Goal: Information Seeking & Learning: Find specific fact

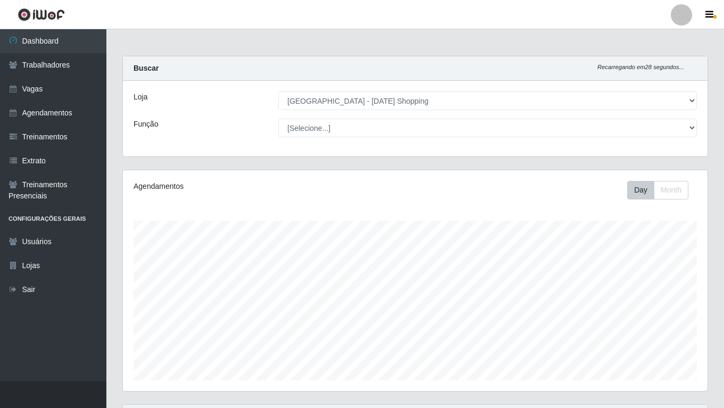
select select "471"
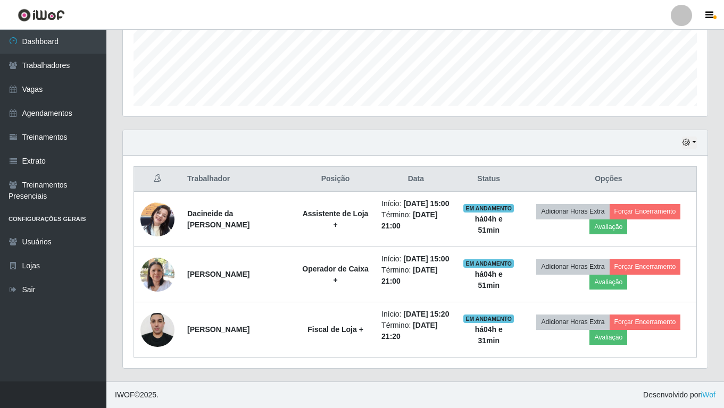
scroll to position [221, 584]
click at [376, 0] on header "Perfil Alterar Senha Sair" at bounding box center [362, 14] width 724 height 29
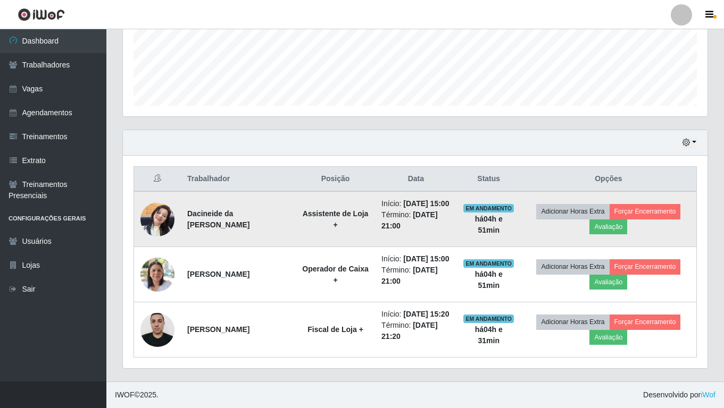
scroll to position [308, 0]
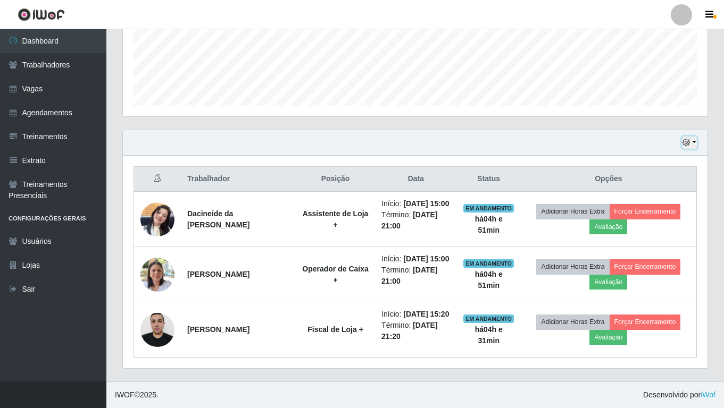
click at [687, 139] on icon "button" at bounding box center [685, 142] width 7 height 7
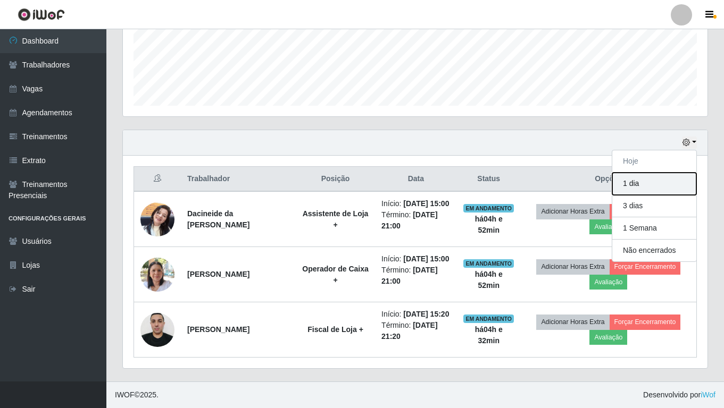
click at [624, 173] on button "1 dia" at bounding box center [654, 184] width 84 height 22
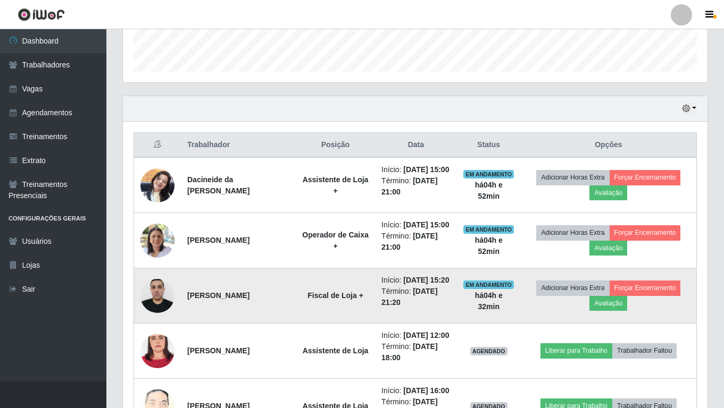
scroll to position [202, 0]
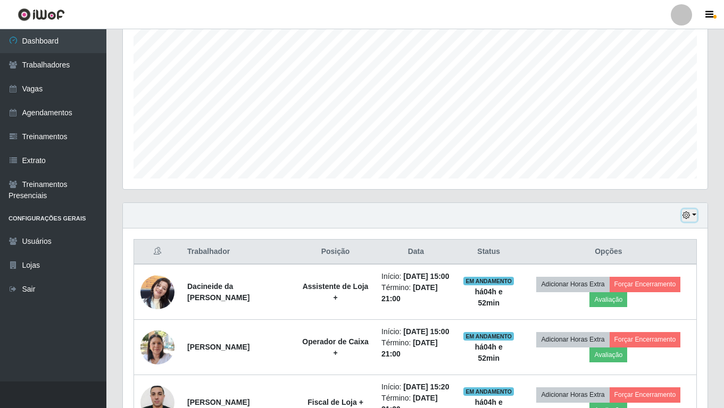
drag, startPoint x: 687, startPoint y: 216, endPoint x: 673, endPoint y: 222, distance: 15.5
click at [687, 216] on icon "button" at bounding box center [685, 215] width 7 height 7
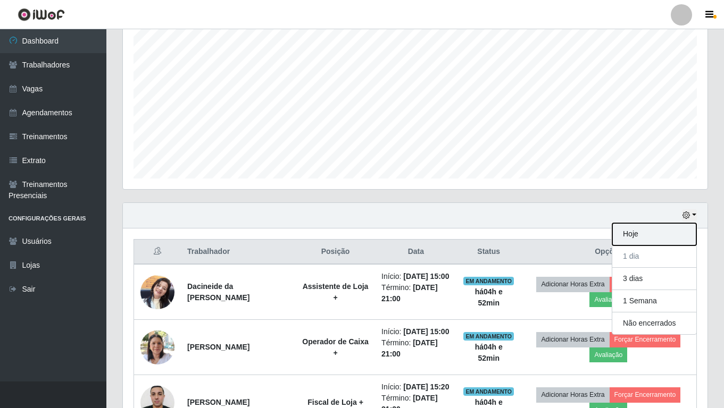
click at [621, 236] on button "Hoje" at bounding box center [654, 234] width 84 height 22
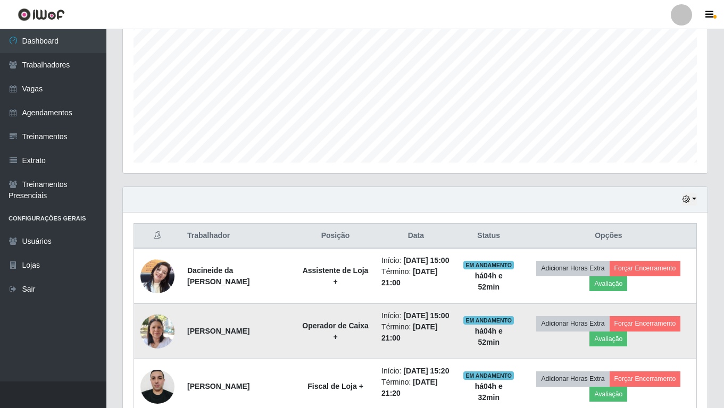
scroll to position [95, 0]
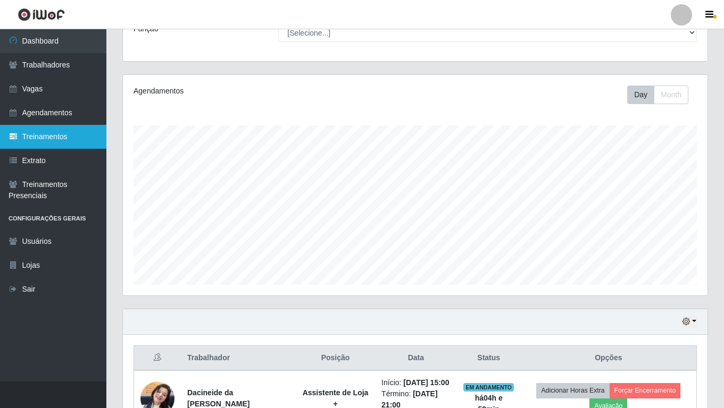
click at [59, 135] on link "Treinamentos" at bounding box center [53, 137] width 106 height 24
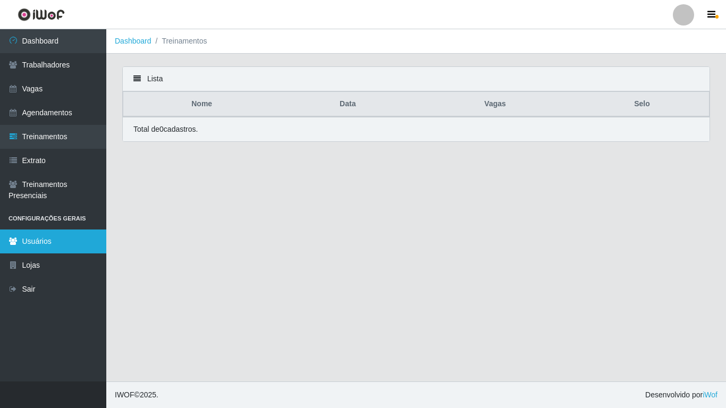
click at [58, 246] on link "Usuários" at bounding box center [53, 242] width 106 height 24
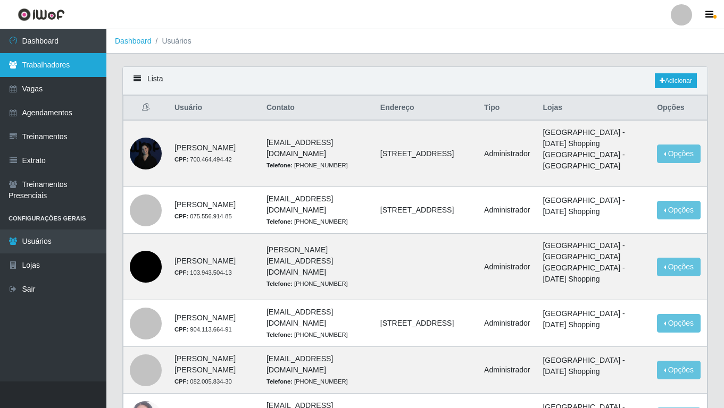
click at [48, 68] on link "Trabalhadores" at bounding box center [53, 65] width 106 height 24
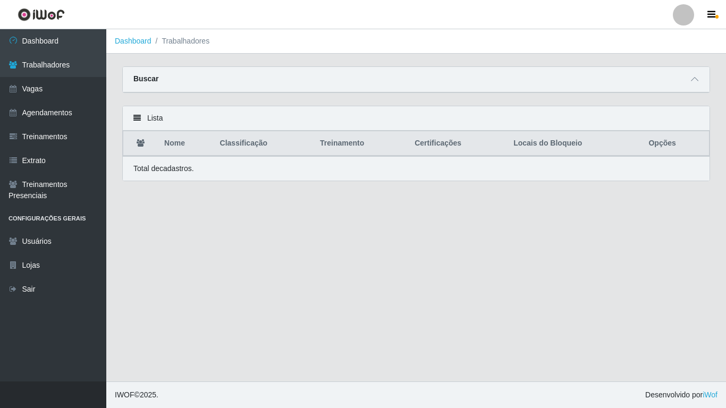
click at [247, 88] on div "Buscar" at bounding box center [416, 80] width 587 height 26
click at [288, 86] on div "Buscar" at bounding box center [416, 80] width 587 height 26
click at [41, 87] on link "Vagas" at bounding box center [53, 89] width 106 height 24
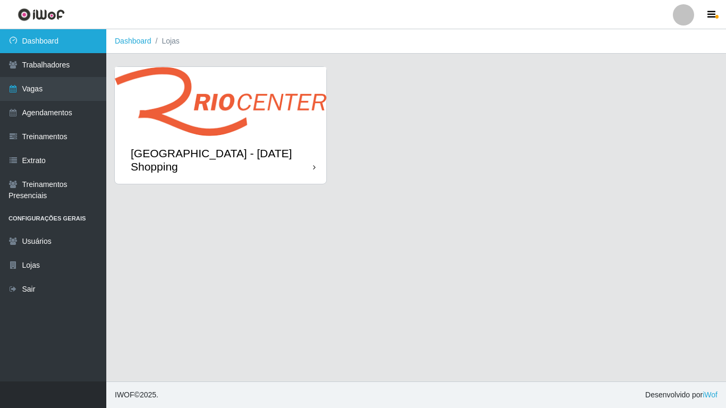
click at [72, 49] on link "Dashboard" at bounding box center [53, 41] width 106 height 24
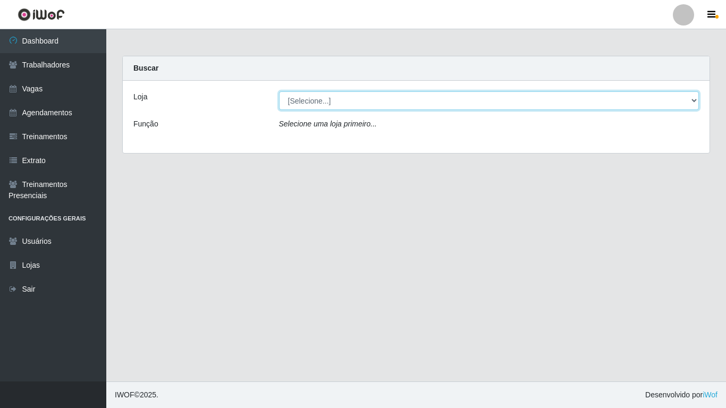
click at [330, 100] on select "[Selecione...] [GEOGRAPHIC_DATA] - [DATE][GEOGRAPHIC_DATA]" at bounding box center [489, 100] width 421 height 19
select select "471"
click at [279, 91] on select "[Selecione...] [GEOGRAPHIC_DATA] - [DATE][GEOGRAPHIC_DATA]" at bounding box center [489, 100] width 421 height 19
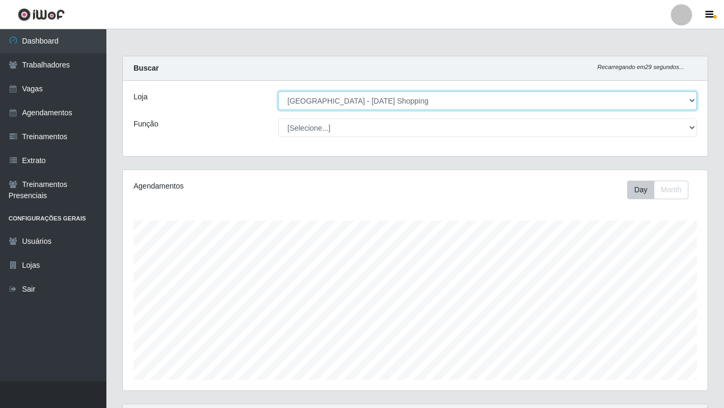
scroll to position [221, 584]
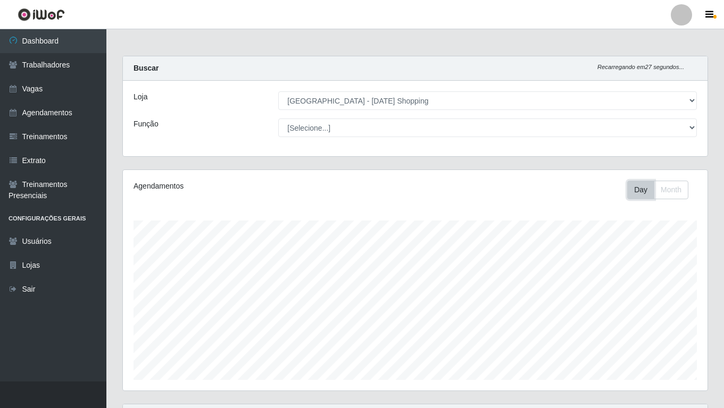
click at [641, 191] on button "Day" at bounding box center [640, 190] width 27 height 19
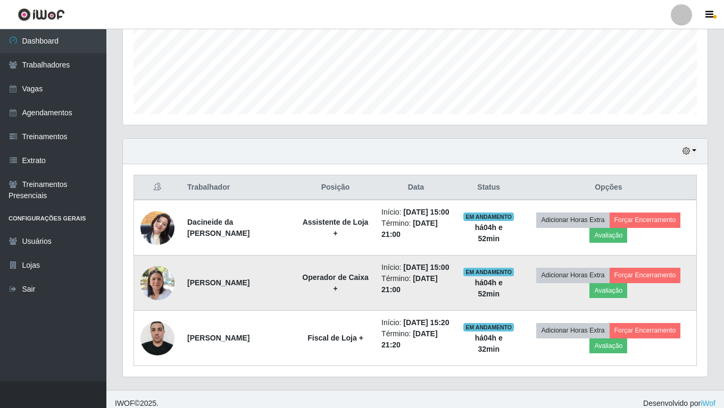
scroll to position [308, 0]
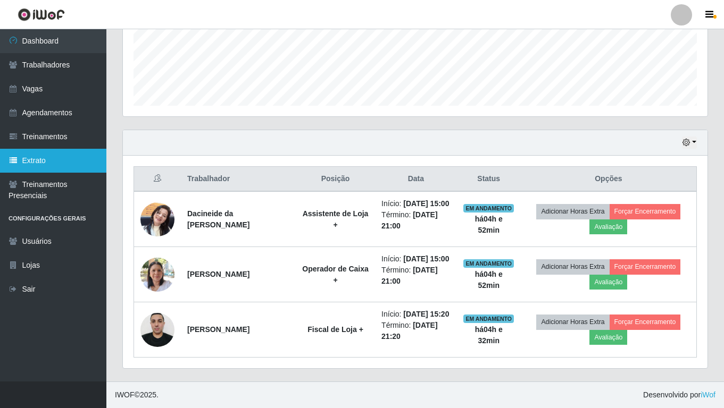
click at [33, 156] on link "Extrato" at bounding box center [53, 161] width 106 height 24
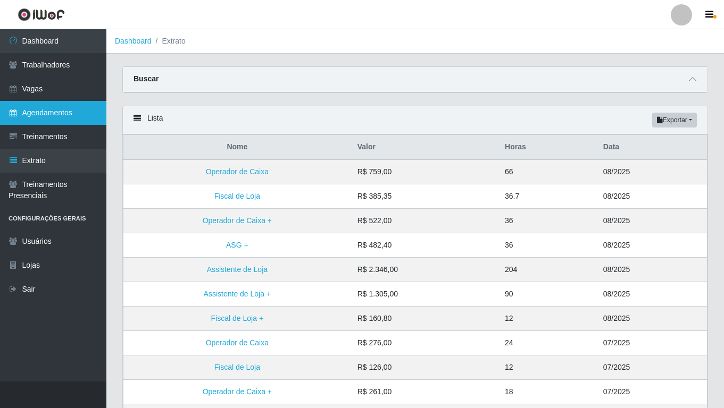
click at [53, 113] on link "Agendamentos" at bounding box center [53, 113] width 106 height 24
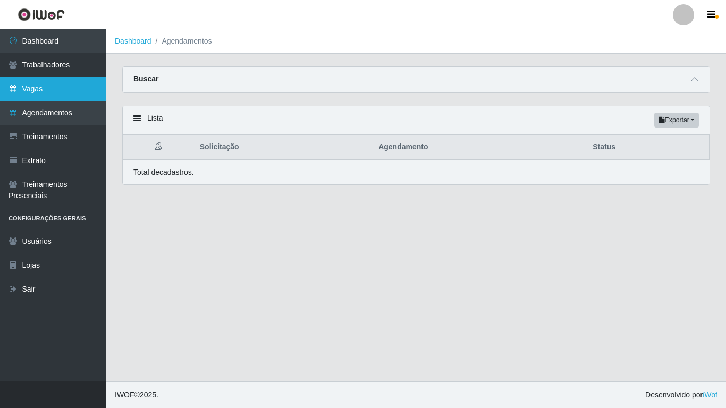
click at [49, 92] on link "Vagas" at bounding box center [53, 89] width 106 height 24
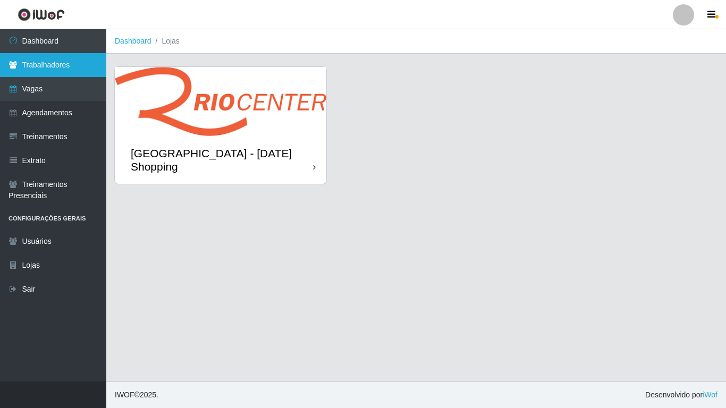
click at [51, 61] on link "Trabalhadores" at bounding box center [53, 65] width 106 height 24
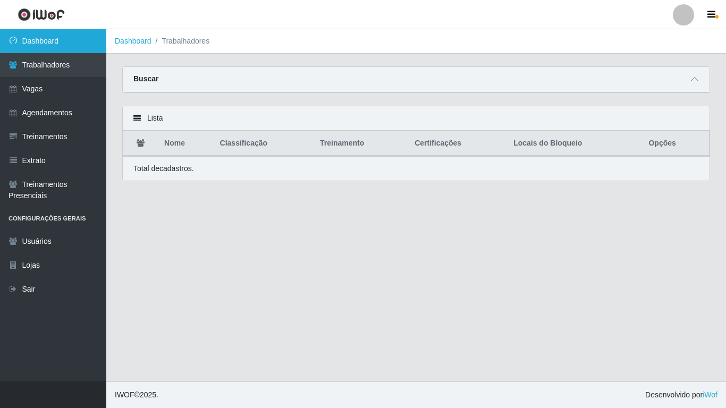
click at [32, 47] on link "Dashboard" at bounding box center [53, 41] width 106 height 24
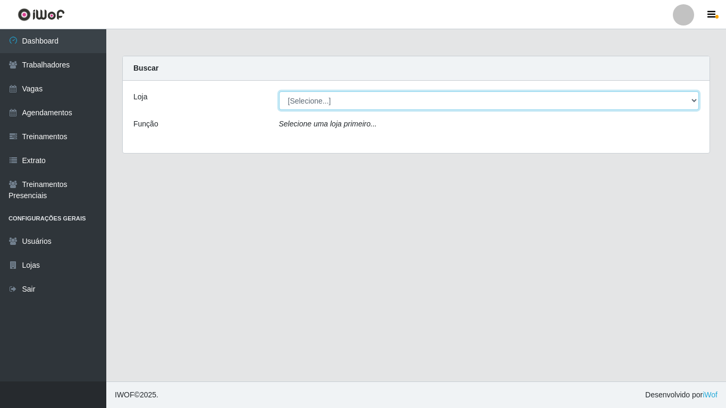
click at [321, 104] on select "[Selecione...] [GEOGRAPHIC_DATA] - [DATE][GEOGRAPHIC_DATA]" at bounding box center [489, 100] width 421 height 19
select select "471"
click at [279, 91] on select "[Selecione...] [GEOGRAPHIC_DATA] - [DATE][GEOGRAPHIC_DATA]" at bounding box center [489, 100] width 421 height 19
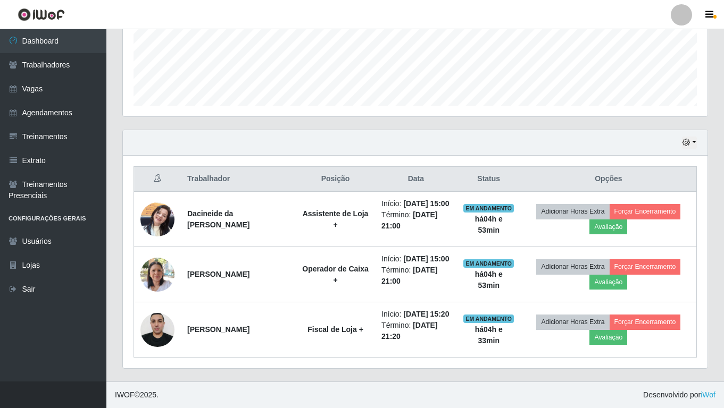
scroll to position [308, 0]
click at [156, 167] on th at bounding box center [157, 179] width 47 height 25
click at [685, 139] on icon "button" at bounding box center [685, 142] width 7 height 7
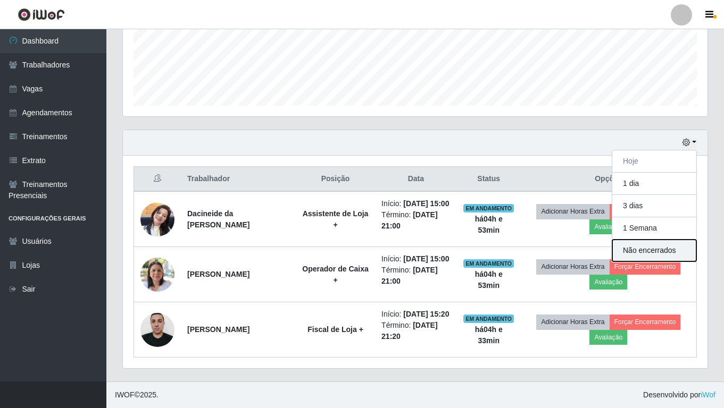
click at [639, 240] on button "Não encerrados" at bounding box center [654, 251] width 84 height 22
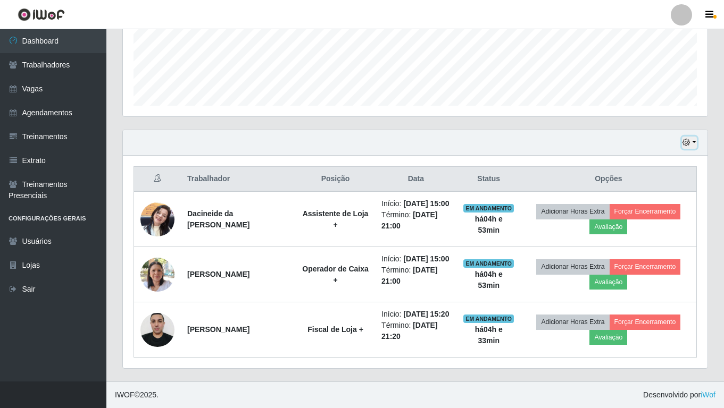
click at [690, 137] on button "button" at bounding box center [689, 143] width 15 height 12
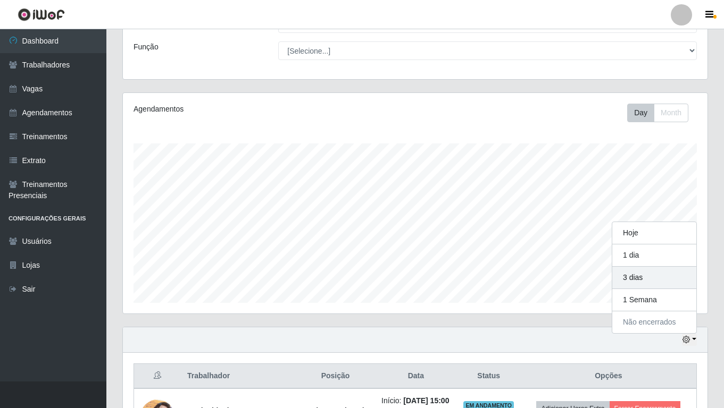
scroll to position [213, 0]
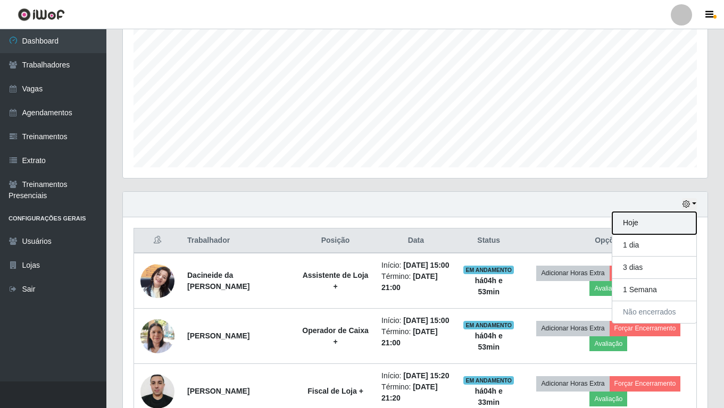
click at [640, 230] on button "Hoje" at bounding box center [654, 223] width 84 height 22
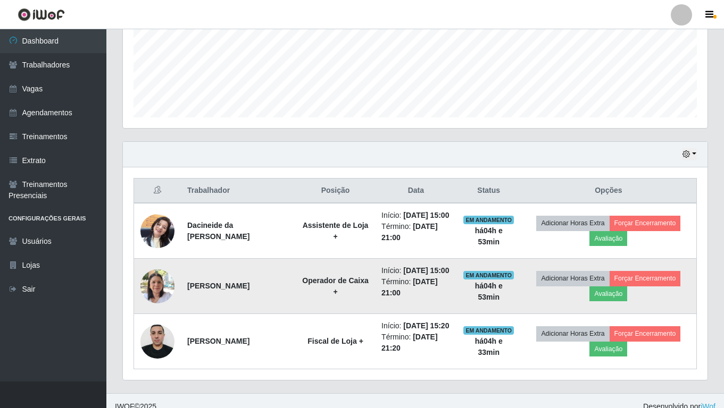
scroll to position [308, 0]
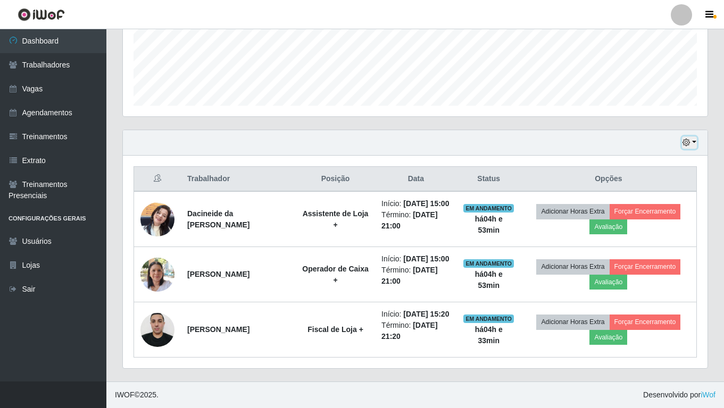
click at [693, 137] on button "button" at bounding box center [689, 143] width 15 height 12
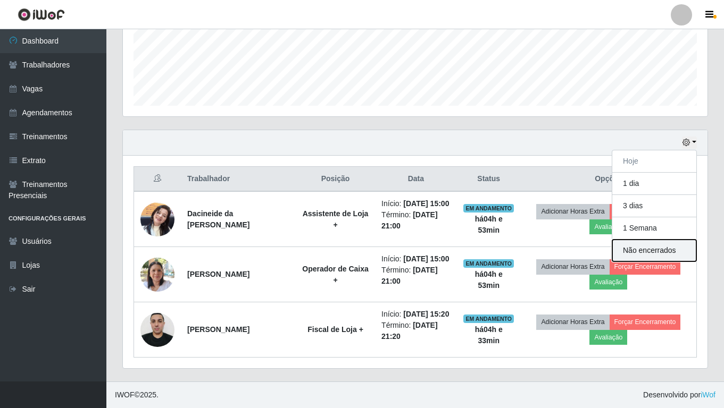
click at [655, 240] on button "Não encerrados" at bounding box center [654, 251] width 84 height 22
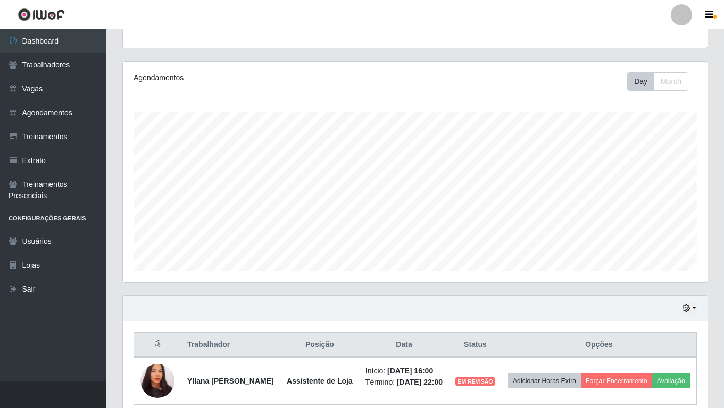
scroll to position [164, 0]
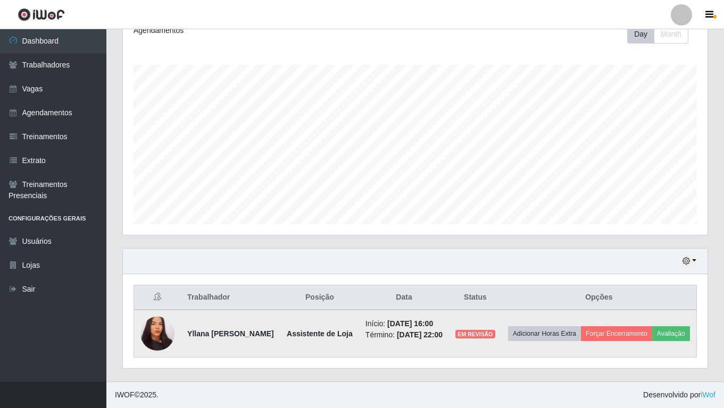
drag, startPoint x: 238, startPoint y: 320, endPoint x: 231, endPoint y: 328, distance: 9.8
click at [237, 330] on strong "Yllana [PERSON_NAME]" at bounding box center [230, 334] width 87 height 9
click at [171, 326] on img at bounding box center [157, 334] width 34 height 37
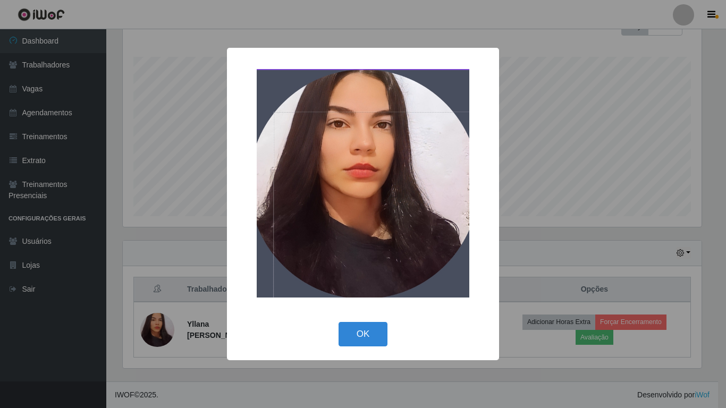
click at [438, 324] on div "OK Cancel" at bounding box center [363, 334] width 251 height 30
click at [368, 336] on button "OK" at bounding box center [363, 334] width 49 height 25
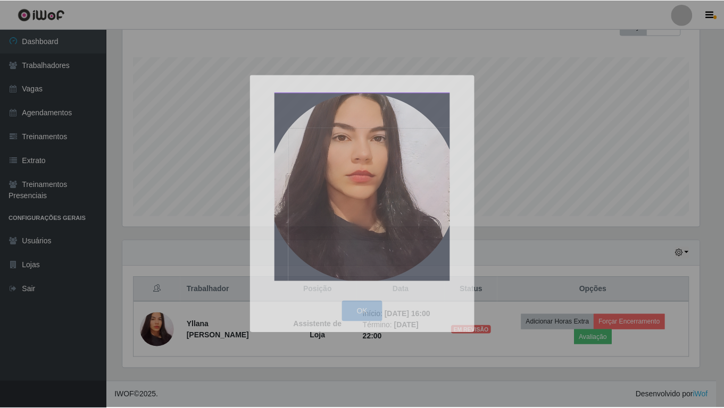
scroll to position [221, 584]
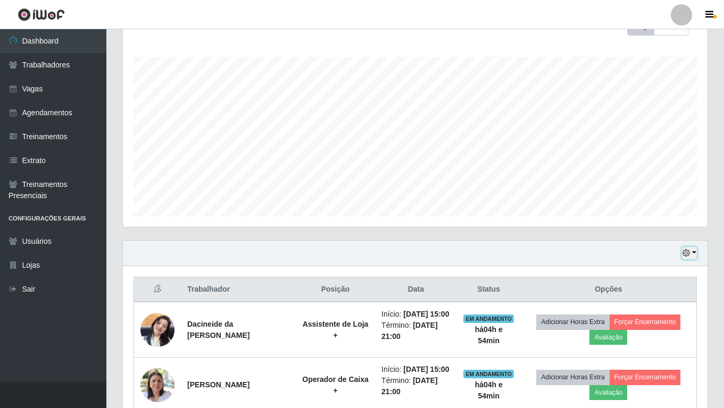
click at [685, 254] on icon "button" at bounding box center [685, 252] width 7 height 7
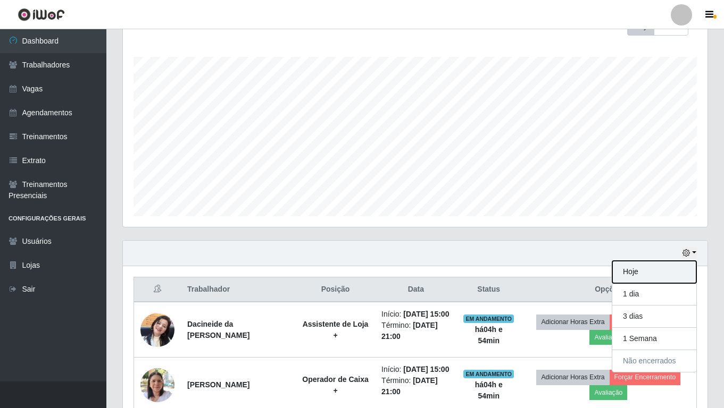
click at [637, 272] on button "Hoje" at bounding box center [654, 272] width 84 height 22
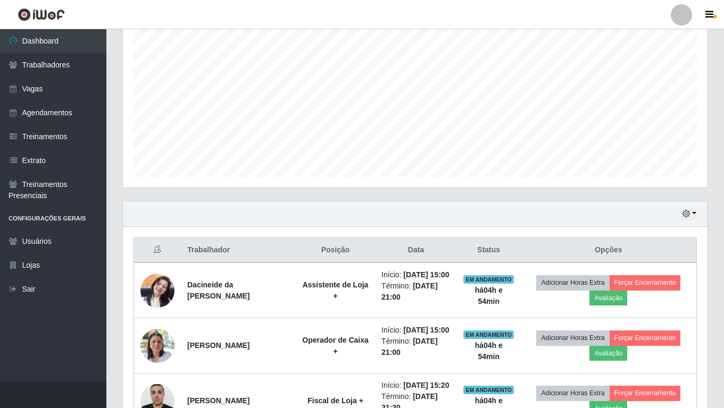
scroll to position [270, 0]
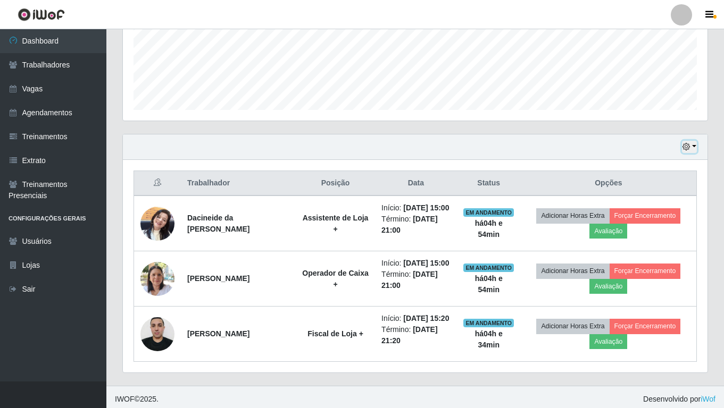
click at [696, 146] on button "button" at bounding box center [689, 147] width 15 height 12
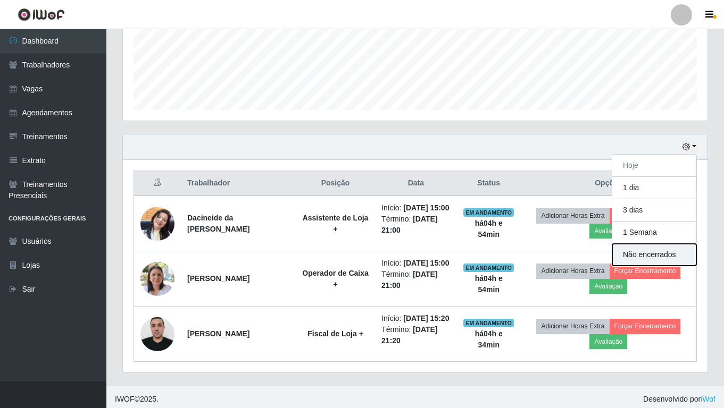
click at [642, 257] on button "Não encerrados" at bounding box center [654, 255] width 84 height 22
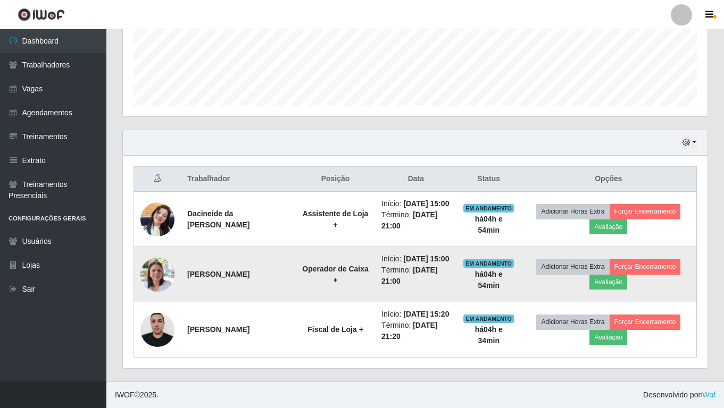
scroll to position [308, 0]
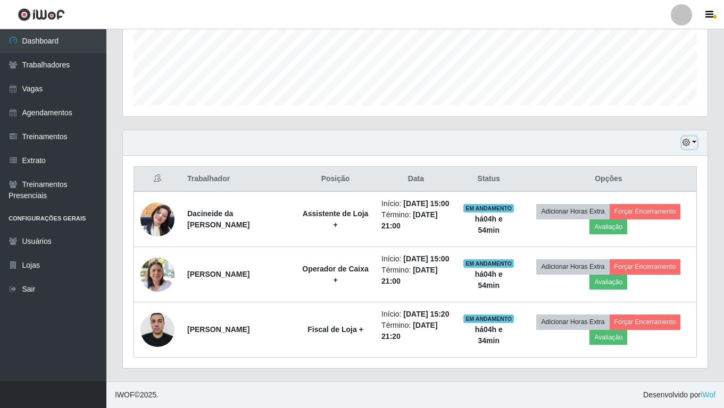
click at [684, 139] on icon "button" at bounding box center [685, 142] width 7 height 7
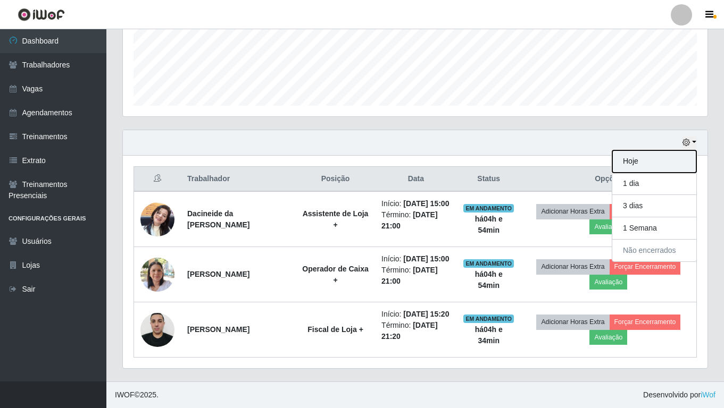
click at [656, 150] on button "Hoje" at bounding box center [654, 161] width 84 height 22
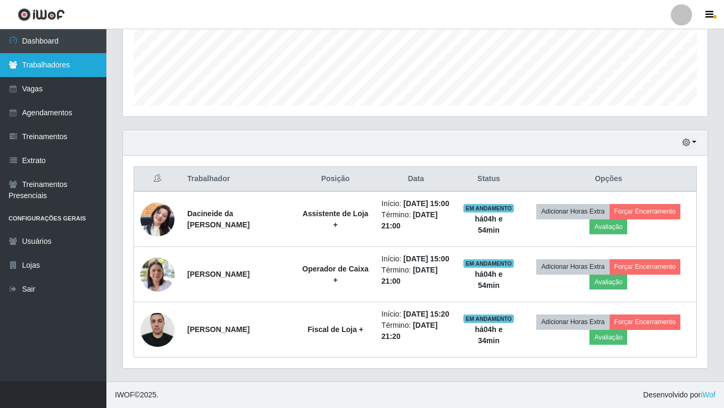
drag, startPoint x: 27, startPoint y: 58, endPoint x: 33, endPoint y: 63, distance: 8.0
click at [27, 58] on link "Trabalhadores" at bounding box center [53, 65] width 106 height 24
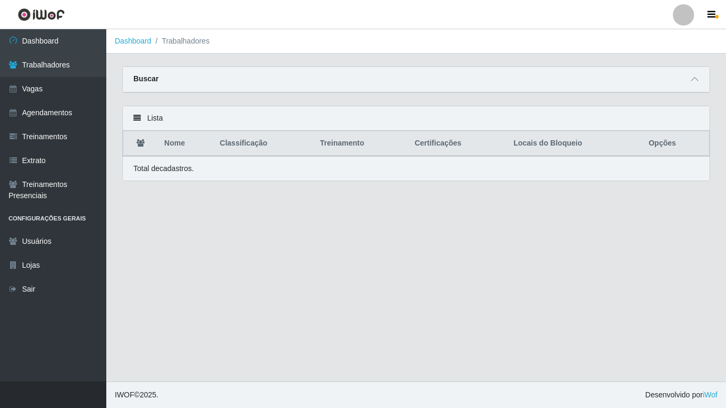
drag, startPoint x: 195, startPoint y: 139, endPoint x: 181, endPoint y: 149, distance: 17.0
click at [191, 145] on th "Nome" at bounding box center [185, 143] width 55 height 25
click at [180, 160] on div "Total de cadastros." at bounding box center [416, 168] width 587 height 24
drag, startPoint x: 156, startPoint y: 83, endPoint x: 158, endPoint y: 90, distance: 7.4
click at [158, 87] on div "Buscar" at bounding box center [416, 80] width 587 height 26
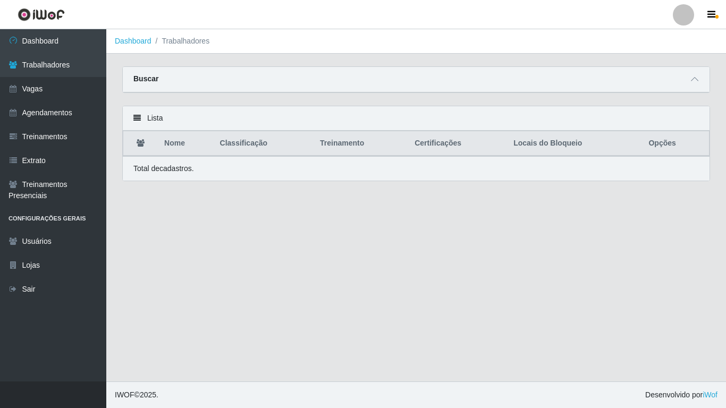
click at [150, 121] on div "Lista" at bounding box center [416, 118] width 587 height 24
click at [139, 121] on icon at bounding box center [136, 117] width 7 height 7
drag, startPoint x: 138, startPoint y: 110, endPoint x: 142, endPoint y: 115, distance: 6.4
click at [139, 112] on div "Lista" at bounding box center [416, 118] width 587 height 24
click at [142, 118] on div "Lista" at bounding box center [416, 118] width 587 height 24
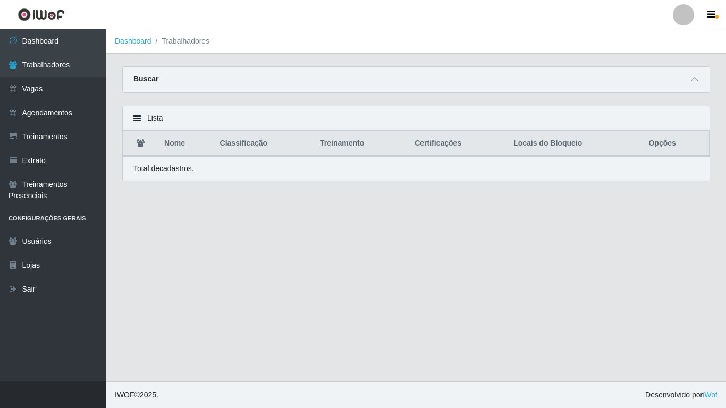
click at [174, 119] on div "Lista" at bounding box center [416, 118] width 587 height 24
click at [185, 118] on div "Lista" at bounding box center [416, 118] width 587 height 24
click at [143, 118] on div "Lista" at bounding box center [416, 118] width 587 height 24
click at [129, 119] on div "Lista" at bounding box center [416, 118] width 587 height 24
click at [150, 123] on div "Lista" at bounding box center [416, 118] width 587 height 24
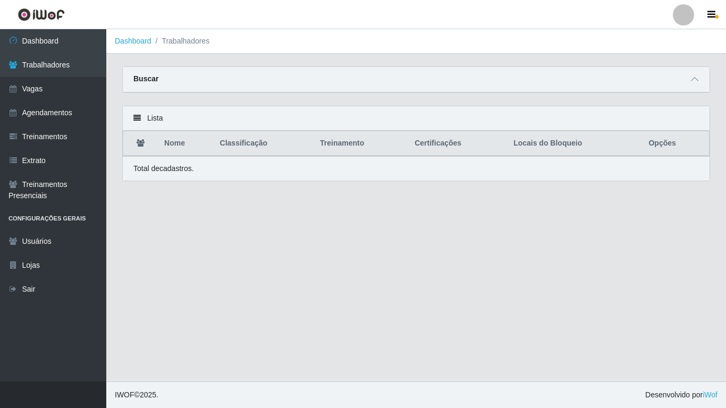
drag, startPoint x: 125, startPoint y: 122, endPoint x: 137, endPoint y: 124, distance: 11.9
click at [125, 122] on div "Lista" at bounding box center [416, 118] width 587 height 24
click at [137, 124] on div "Lista" at bounding box center [416, 118] width 587 height 24
click at [136, 116] on icon at bounding box center [136, 117] width 7 height 7
click at [155, 76] on strong "Buscar" at bounding box center [145, 78] width 25 height 9
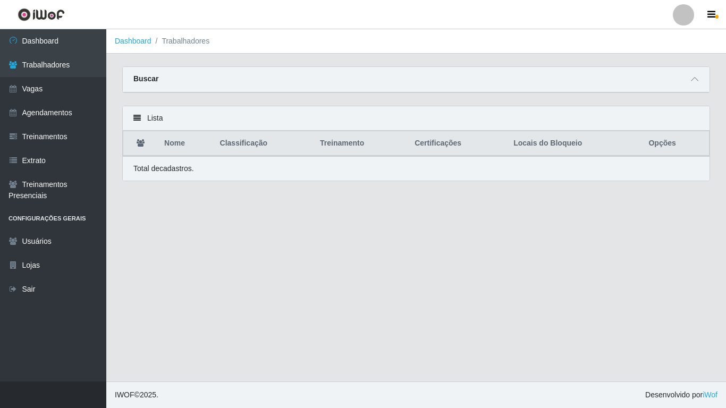
click at [148, 76] on strong "Buscar" at bounding box center [145, 78] width 25 height 9
drag, startPoint x: 153, startPoint y: 45, endPoint x: 234, endPoint y: 47, distance: 80.9
click at [162, 47] on ol "Dashboard Trabalhadores" at bounding box center [416, 41] width 620 height 24
drag, startPoint x: 250, startPoint y: 46, endPoint x: 207, endPoint y: 46, distance: 43.1
click at [249, 46] on ol "Dashboard Trabalhadores" at bounding box center [416, 41] width 620 height 24
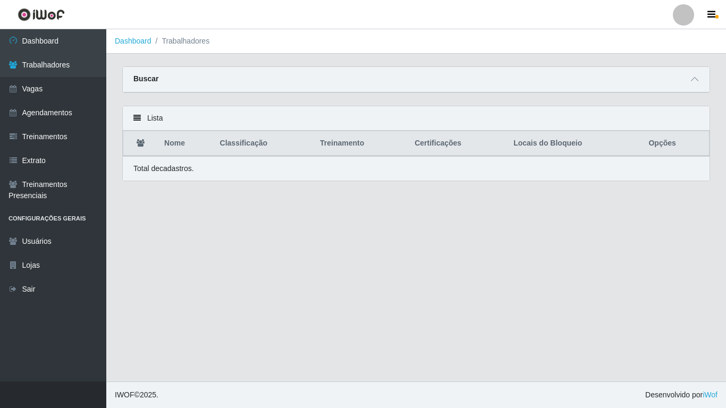
click at [194, 46] on li "Trabalhadores" at bounding box center [181, 41] width 58 height 11
drag, startPoint x: 193, startPoint y: 46, endPoint x: 198, endPoint y: 48, distance: 5.7
click at [196, 47] on ol "Dashboard Trabalhadores" at bounding box center [416, 41] width 620 height 24
click at [705, 84] on div "Buscar" at bounding box center [416, 80] width 587 height 26
click at [692, 85] on span at bounding box center [695, 79] width 13 height 12
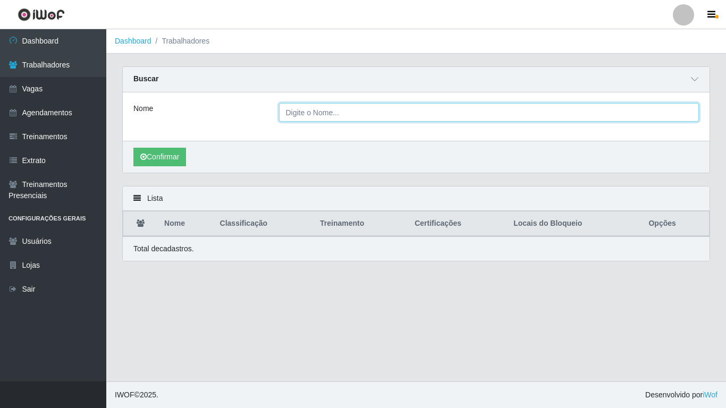
click at [311, 117] on input "Nome" at bounding box center [489, 112] width 421 height 19
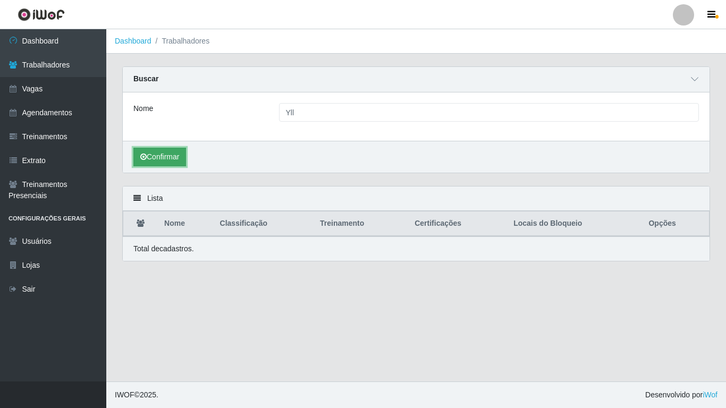
click at [150, 163] on button "Confirmar" at bounding box center [159, 157] width 53 height 19
click at [179, 159] on button "Confirmar" at bounding box center [159, 157] width 53 height 19
click at [182, 157] on button "Confirmar" at bounding box center [159, 157] width 53 height 19
click at [180, 248] on p "Total de cadastros." at bounding box center [163, 249] width 61 height 11
click at [166, 156] on button "Confirmar" at bounding box center [159, 157] width 53 height 19
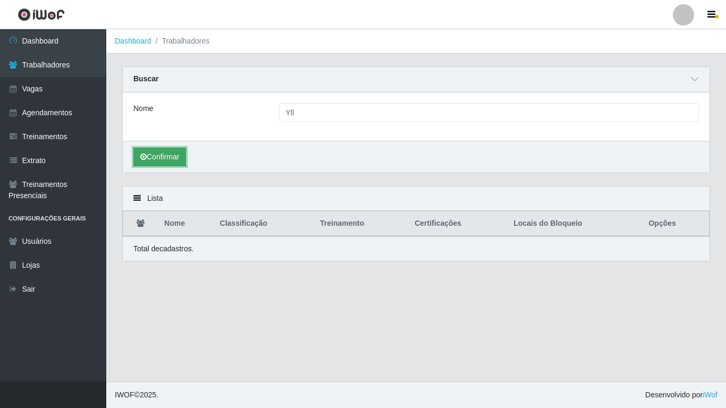
click at [164, 156] on button "Confirmar" at bounding box center [159, 157] width 53 height 19
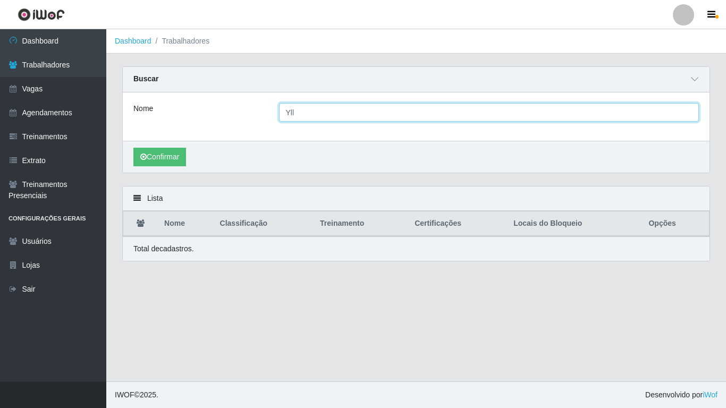
click at [311, 119] on input "Yll" at bounding box center [489, 112] width 421 height 19
click at [133, 148] on button "Confirmar" at bounding box center [159, 157] width 53 height 19
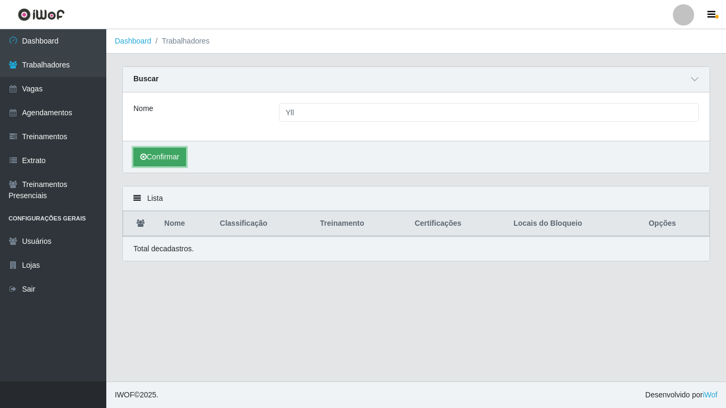
click at [167, 154] on button "Confirmar" at bounding box center [159, 157] width 53 height 19
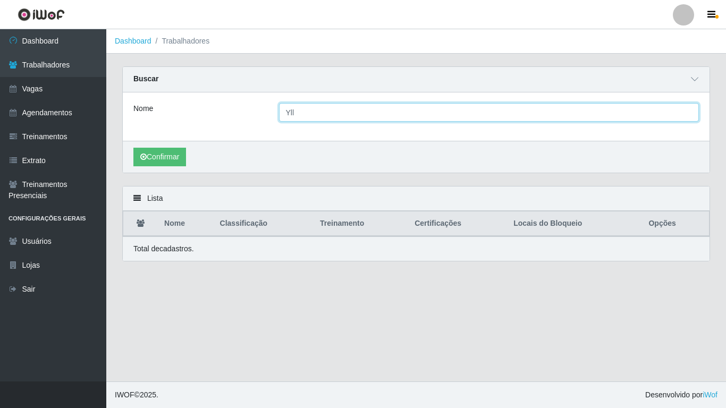
click at [323, 112] on input "Yll" at bounding box center [489, 112] width 421 height 19
type input "Yl"
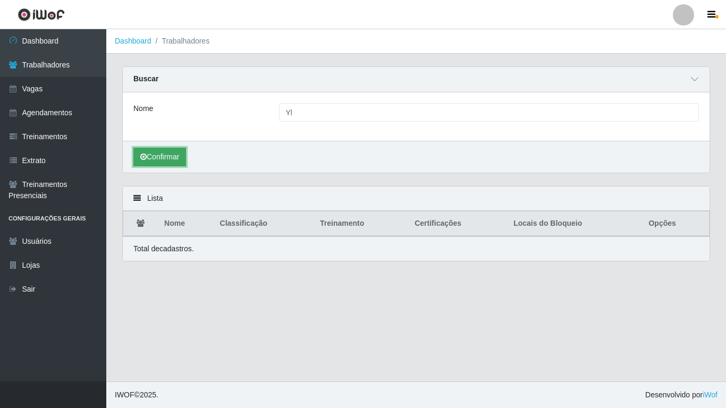
click at [158, 158] on button "Confirmar" at bounding box center [159, 157] width 53 height 19
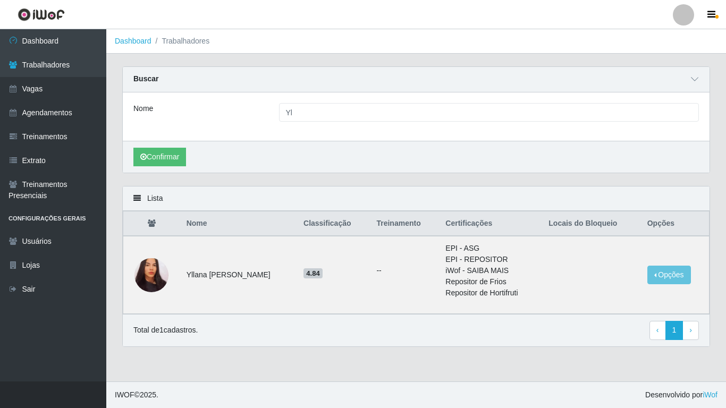
click at [260, 290] on main "Dashboard Trabalhadores Carregando... Buscar Nome Yl Confirmar Lista Nome Class…" at bounding box center [416, 205] width 620 height 353
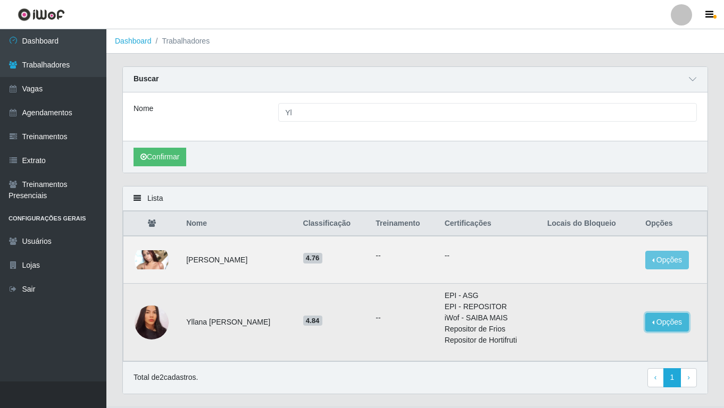
click at [677, 329] on button "Opções" at bounding box center [667, 322] width 44 height 19
click at [215, 319] on td "Yllana [PERSON_NAME]" at bounding box center [238, 323] width 116 height 78
click at [332, 324] on h5 "4.84" at bounding box center [333, 320] width 60 height 11
click at [461, 305] on li "EPI - REPOSITOR" at bounding box center [490, 306] width 90 height 11
click at [464, 331] on li "Repositor de Frios" at bounding box center [490, 329] width 90 height 11
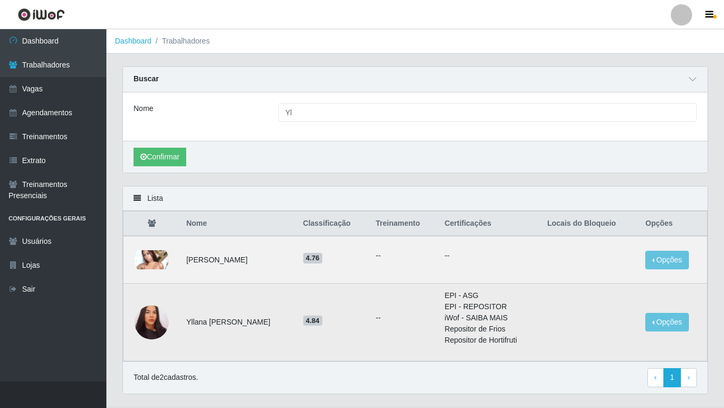
drag, startPoint x: 438, startPoint y: 300, endPoint x: 402, endPoint y: 314, distance: 38.2
click at [438, 301] on td "EPI - ASG EPI - REPOSITOR iWof - SAIBA MAIS Repositor de Frios Repositor de Hor…" at bounding box center [489, 323] width 103 height 78
click at [160, 325] on img at bounding box center [152, 322] width 34 height 37
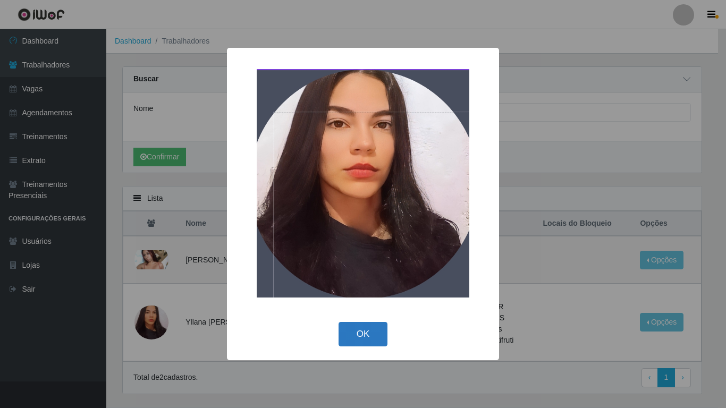
click at [369, 341] on button "OK" at bounding box center [363, 334] width 49 height 25
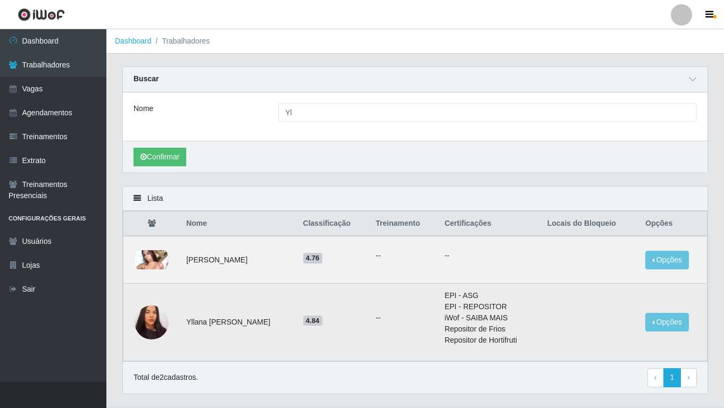
scroll to position [26, 0]
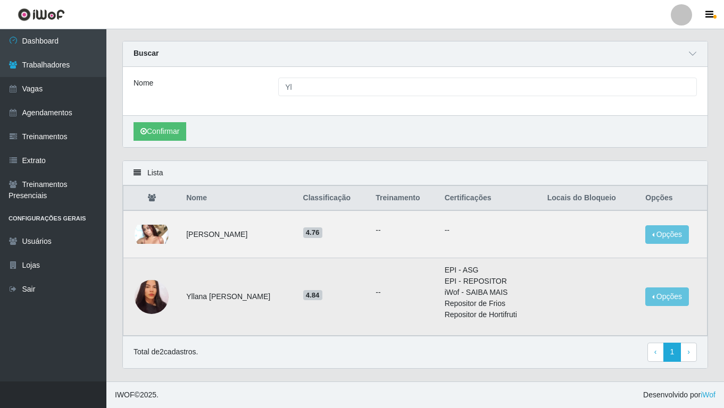
drag, startPoint x: 242, startPoint y: 282, endPoint x: 239, endPoint y: 288, distance: 7.1
click at [241, 284] on td "Yllana [PERSON_NAME]" at bounding box center [238, 297] width 116 height 78
click at [238, 308] on td "Yllana [PERSON_NAME]" at bounding box center [238, 297] width 116 height 78
click at [240, 298] on td "Yllana [PERSON_NAME]" at bounding box center [238, 297] width 116 height 78
drag, startPoint x: 240, startPoint y: 298, endPoint x: 272, endPoint y: 297, distance: 31.9
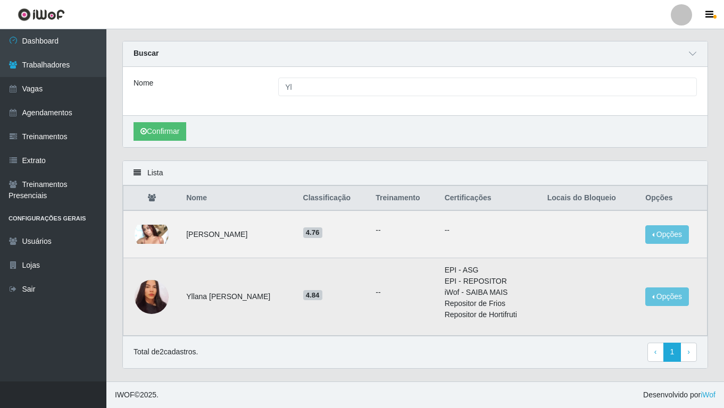
click at [272, 297] on td "Yllana [PERSON_NAME]" at bounding box center [238, 297] width 116 height 78
click at [258, 300] on td "Yllana [PERSON_NAME]" at bounding box center [238, 297] width 116 height 78
drag, startPoint x: 463, startPoint y: 292, endPoint x: 463, endPoint y: 303, distance: 10.6
click at [463, 293] on li "iWof - SAIBA MAIS" at bounding box center [490, 292] width 90 height 11
click at [466, 309] on li "Repositor de Frios" at bounding box center [490, 303] width 90 height 11
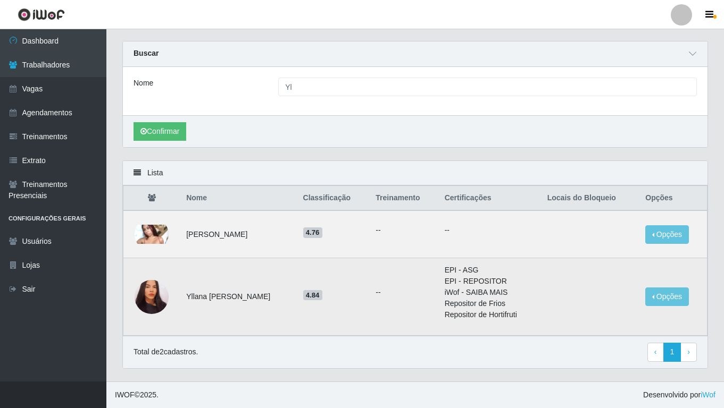
click at [459, 317] on li "Repositor de Hortifruti" at bounding box center [490, 314] width 90 height 11
click at [661, 295] on button "Opções" at bounding box center [667, 297] width 44 height 19
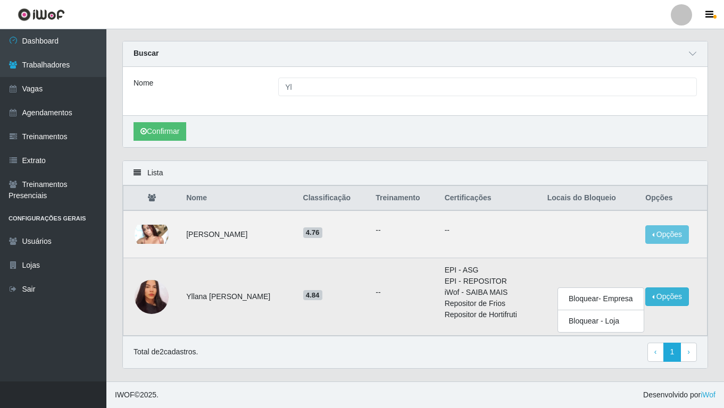
click at [477, 299] on li "Repositor de Frios" at bounding box center [490, 303] width 90 height 11
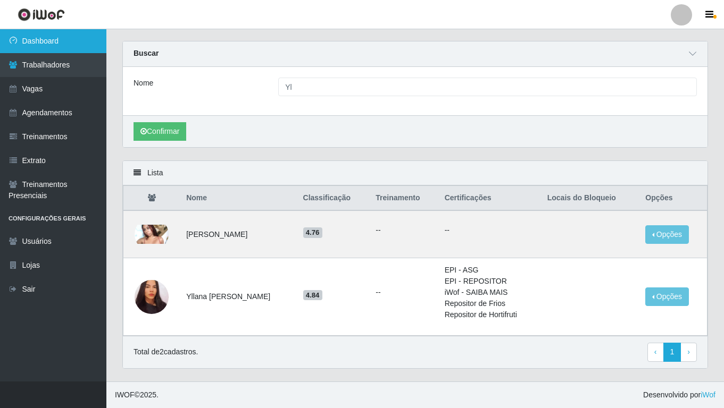
click at [84, 35] on link "Dashboard" at bounding box center [53, 41] width 106 height 24
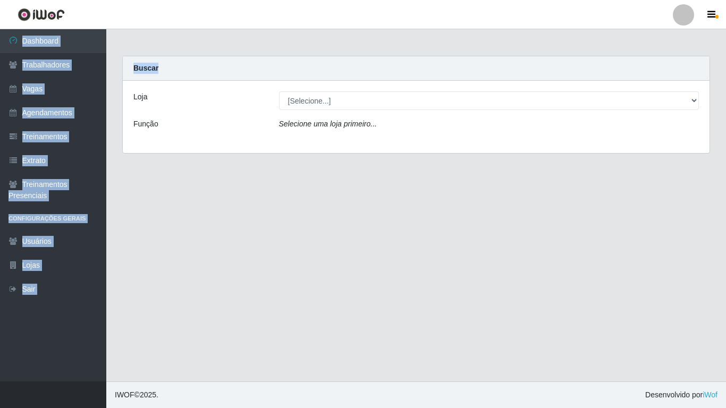
drag, startPoint x: 610, startPoint y: 0, endPoint x: 605, endPoint y: 36, distance: 35.9
click at [605, 36] on div "Perfil Alterar Senha Sair Dashboard Trabalhadores Vagas Agendamentos Treinament…" at bounding box center [363, 204] width 726 height 408
